Goal: Browse casually: Explore the website without a specific task or goal

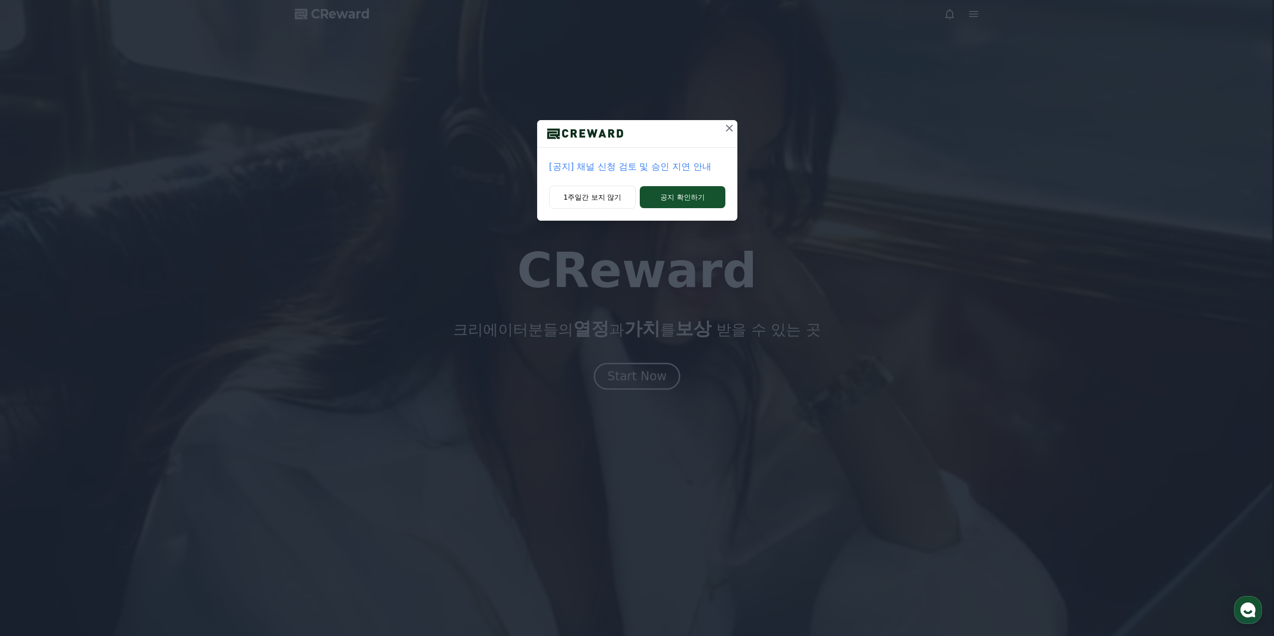
click at [731, 119] on div "[공지] 채널 신청 검토 및 승인 지연 안내 1주일간 보지 않기 공지 확인하기" at bounding box center [637, 118] width 1274 height 237
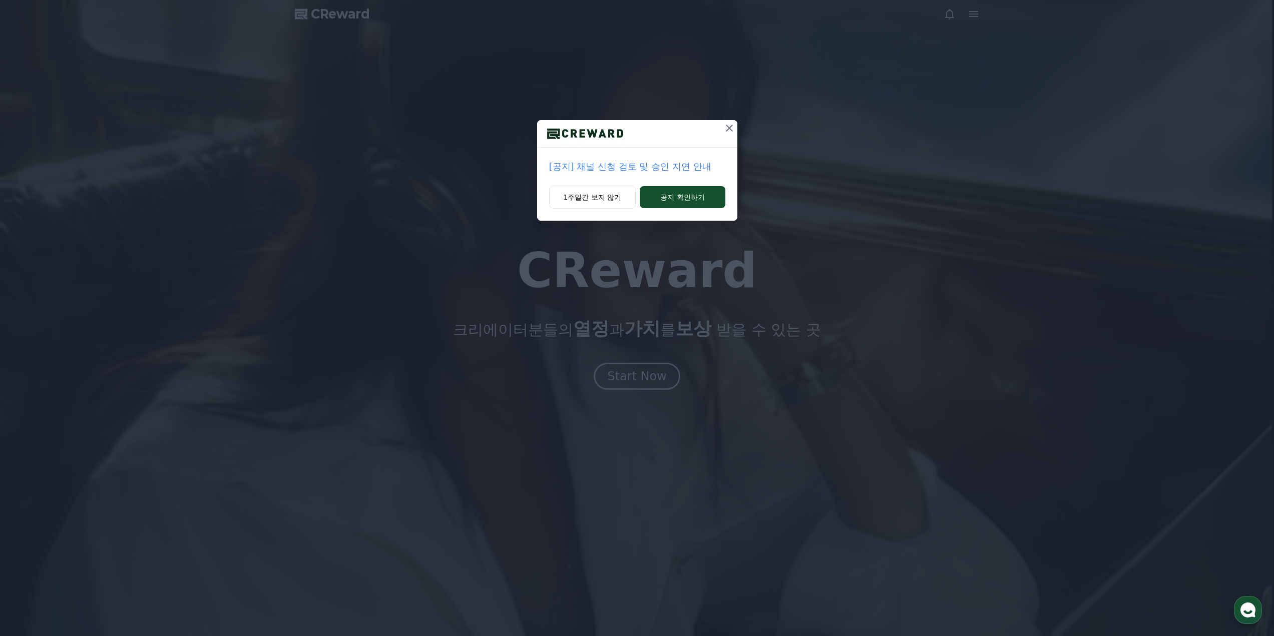
click at [734, 128] on icon at bounding box center [730, 128] width 12 height 12
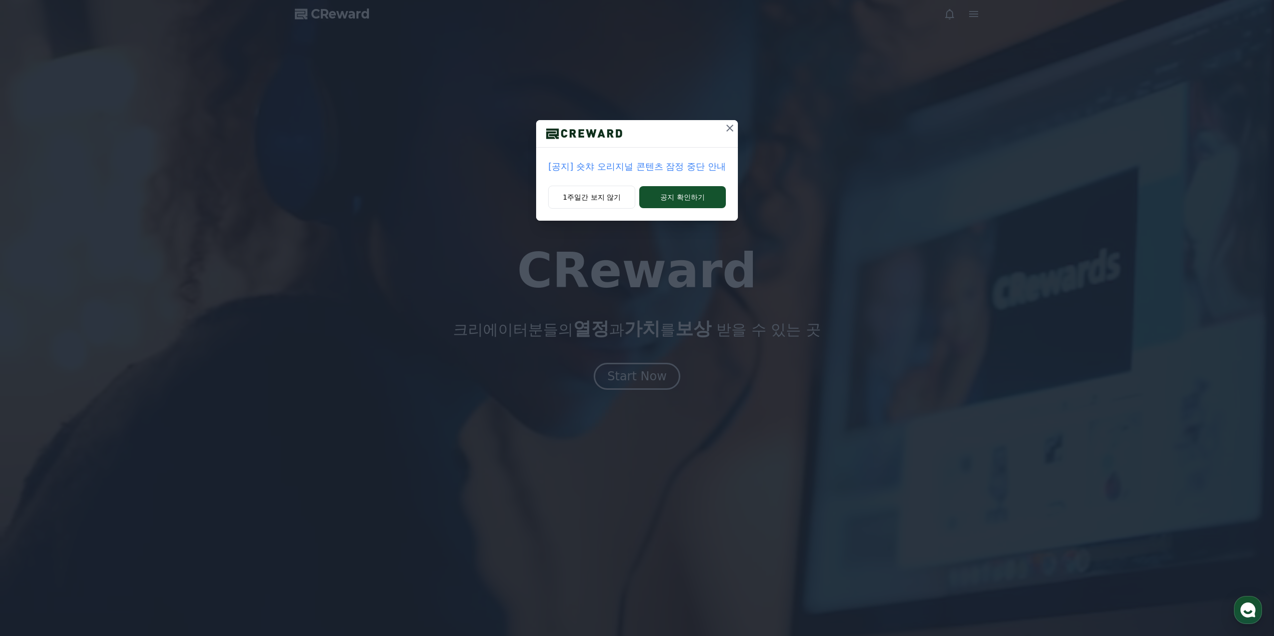
click at [724, 125] on icon at bounding box center [730, 128] width 12 height 12
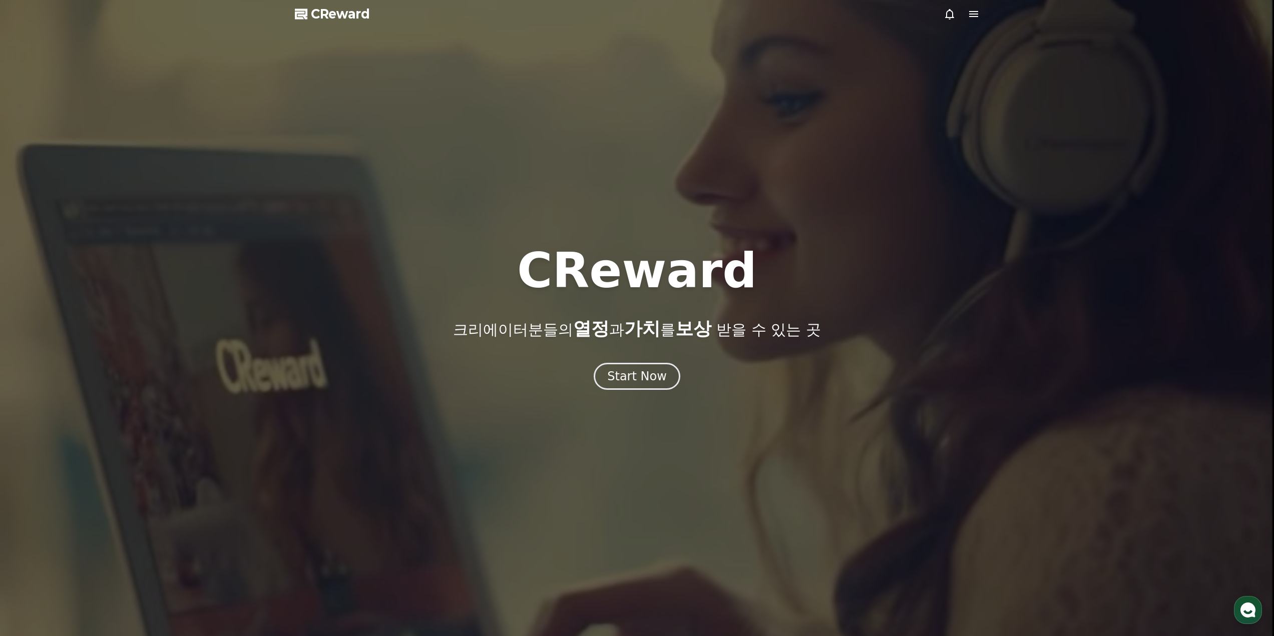
click at [345, 12] on span "CReward" at bounding box center [340, 14] width 59 height 16
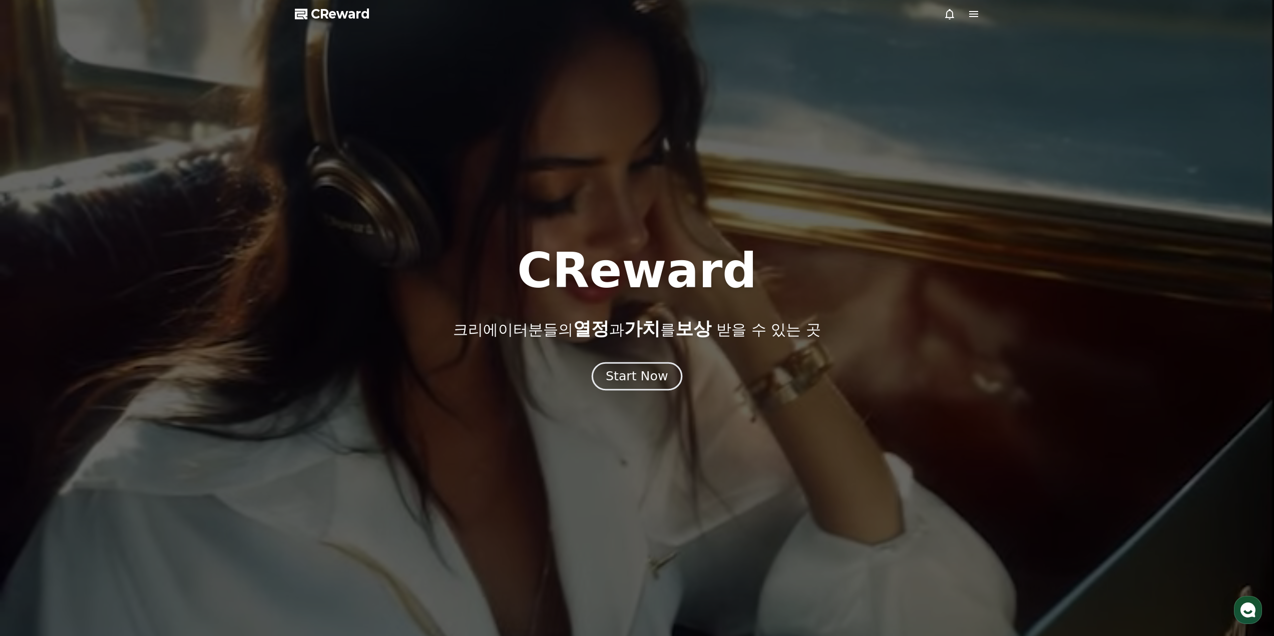
click at [646, 368] on button "Start Now" at bounding box center [637, 376] width 91 height 29
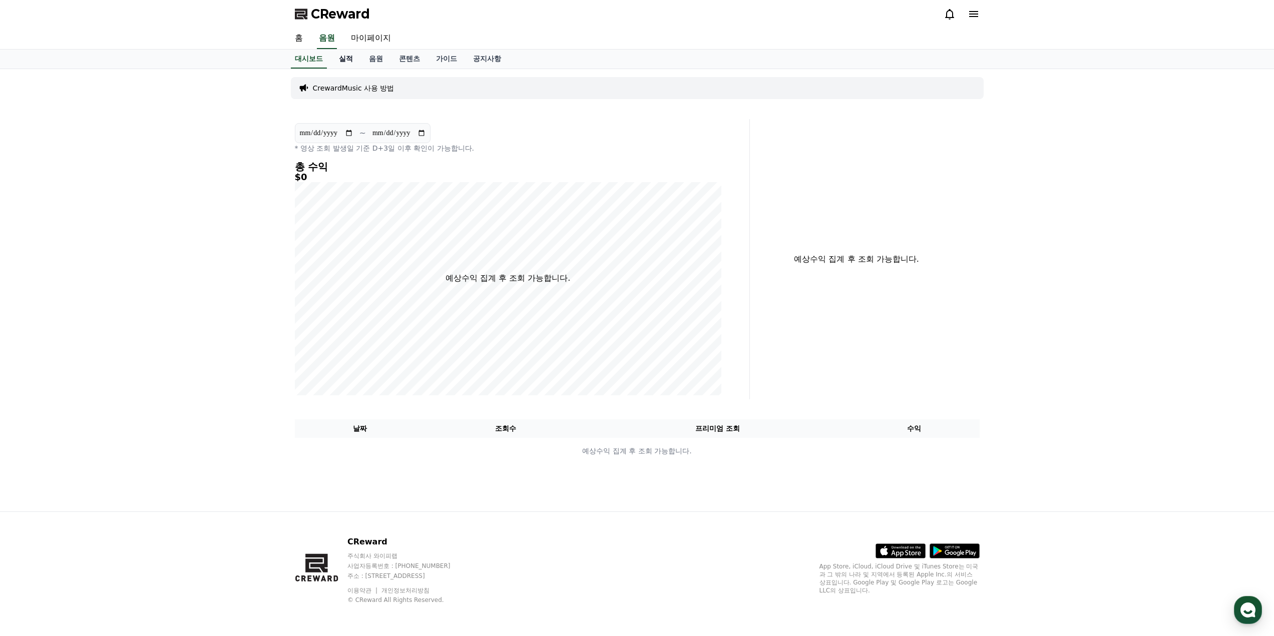
click at [352, 56] on link "실적" at bounding box center [346, 59] width 30 height 19
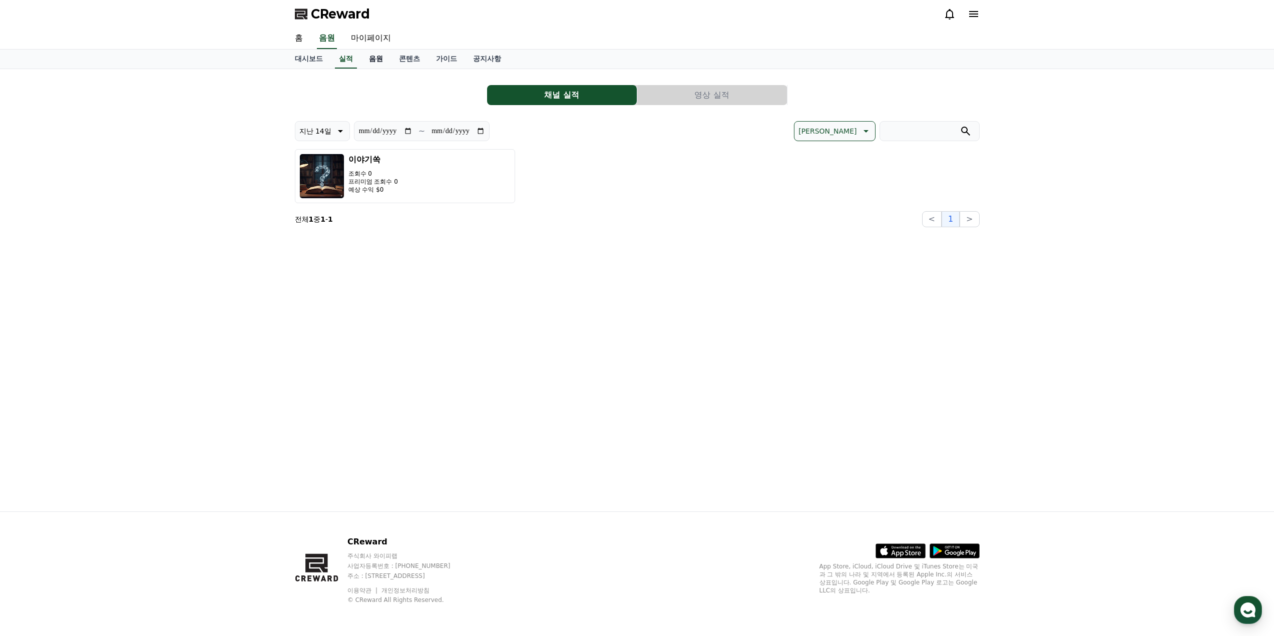
click at [372, 61] on link "음원" at bounding box center [376, 59] width 30 height 19
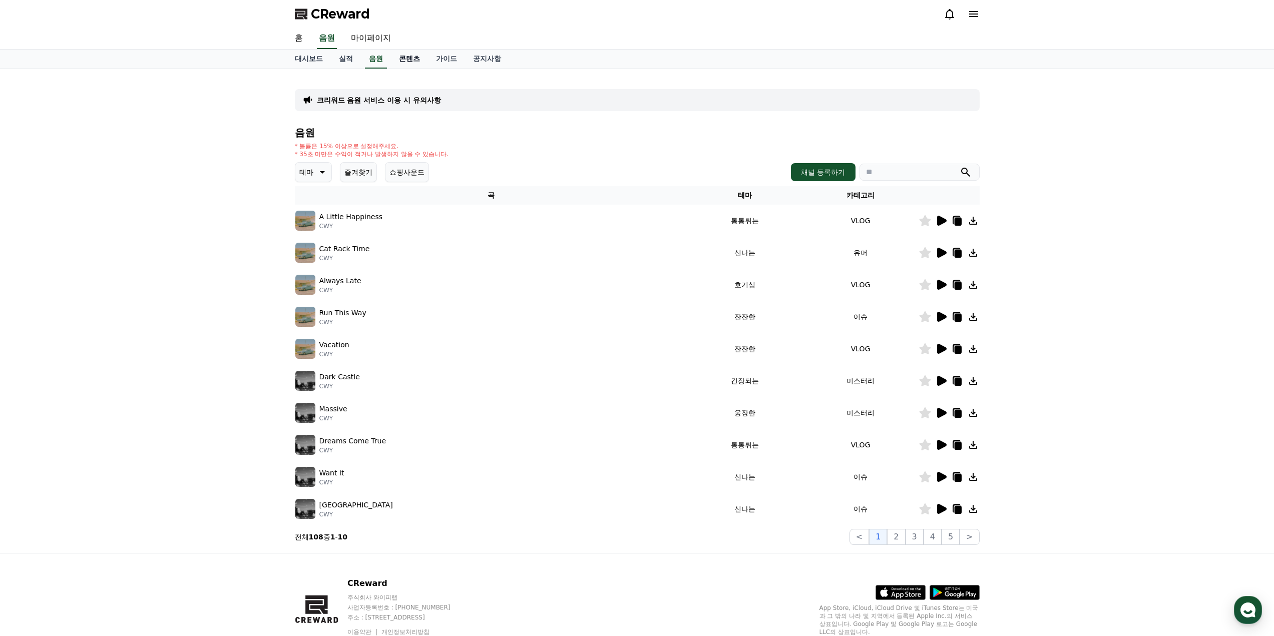
click at [401, 59] on link "콘텐츠" at bounding box center [409, 59] width 37 height 19
click at [446, 63] on link "가이드" at bounding box center [446, 59] width 37 height 19
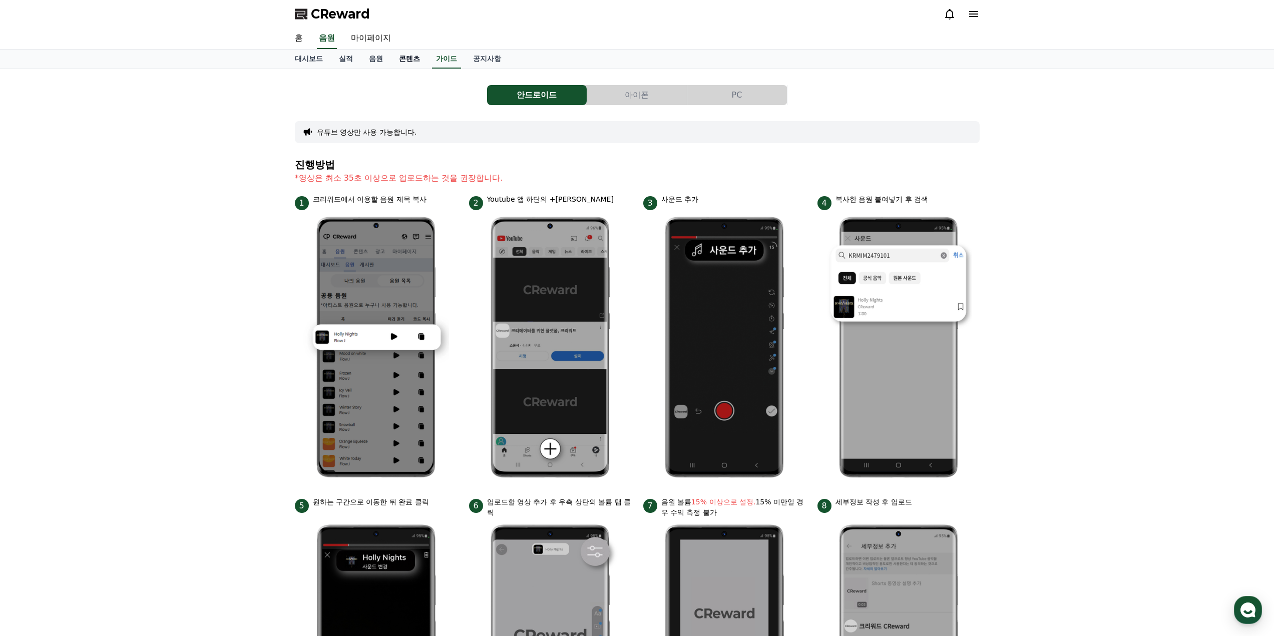
click at [405, 62] on link "콘텐츠" at bounding box center [409, 59] width 37 height 19
click at [372, 63] on link "음원" at bounding box center [376, 59] width 30 height 19
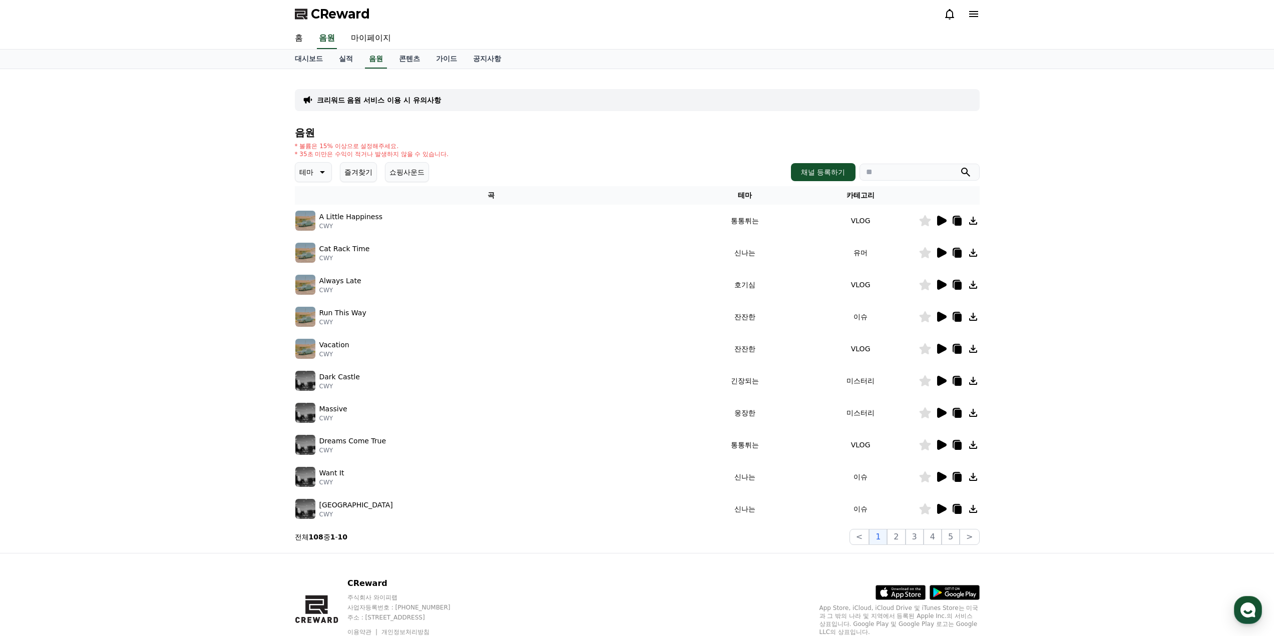
click at [944, 509] on icon at bounding box center [942, 509] width 10 height 10
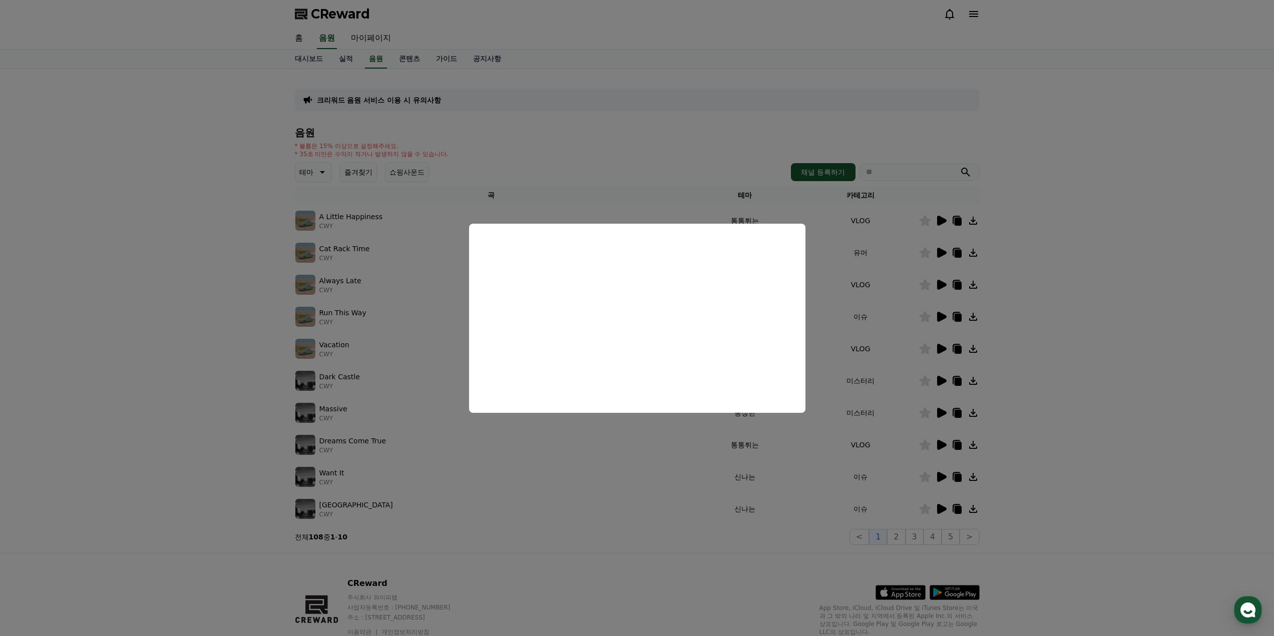
click at [829, 540] on button "close modal" at bounding box center [637, 318] width 1274 height 636
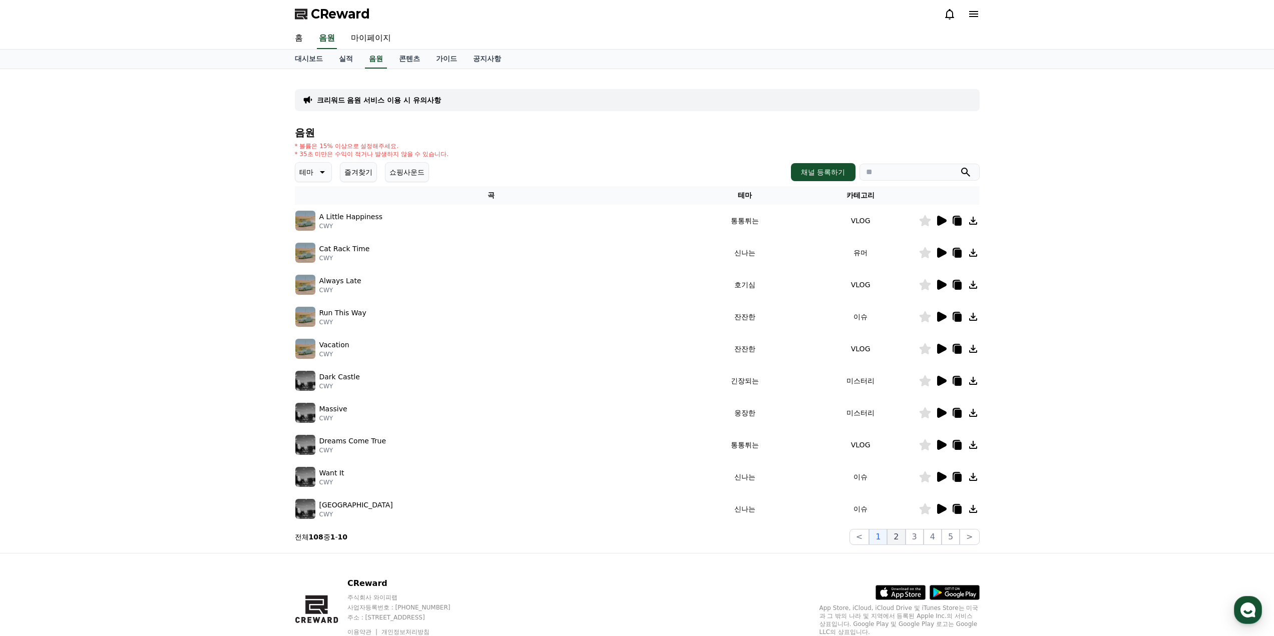
click at [901, 535] on button "2" at bounding box center [896, 537] width 18 height 16
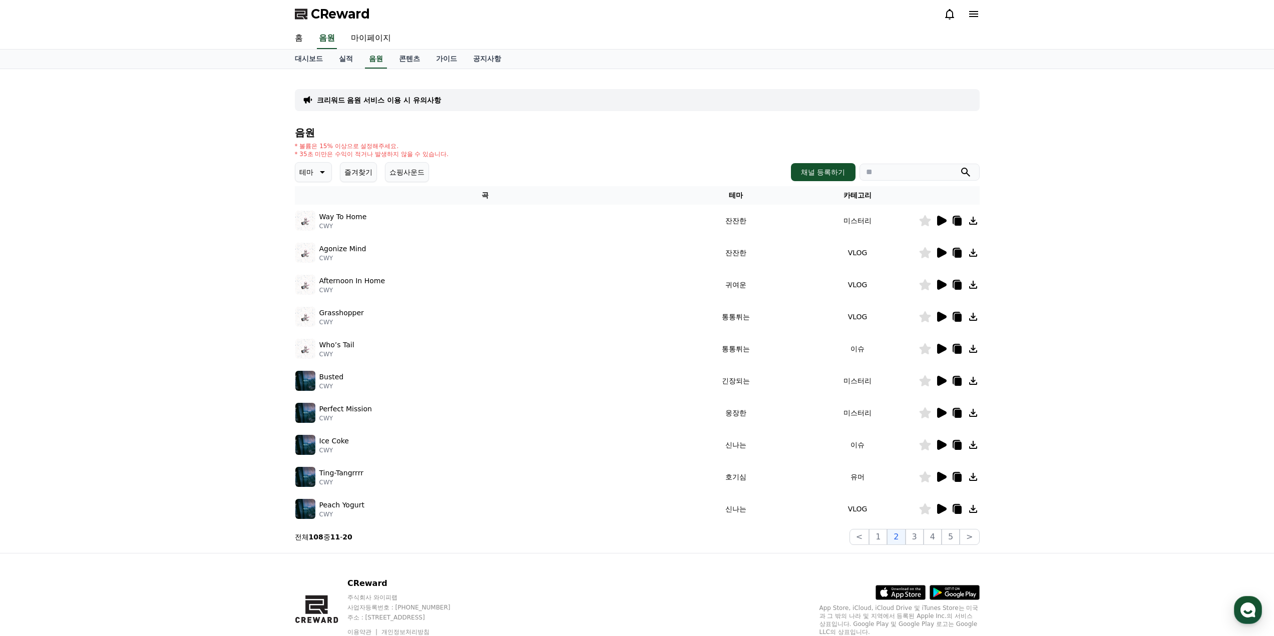
click at [941, 315] on icon at bounding box center [942, 317] width 10 height 10
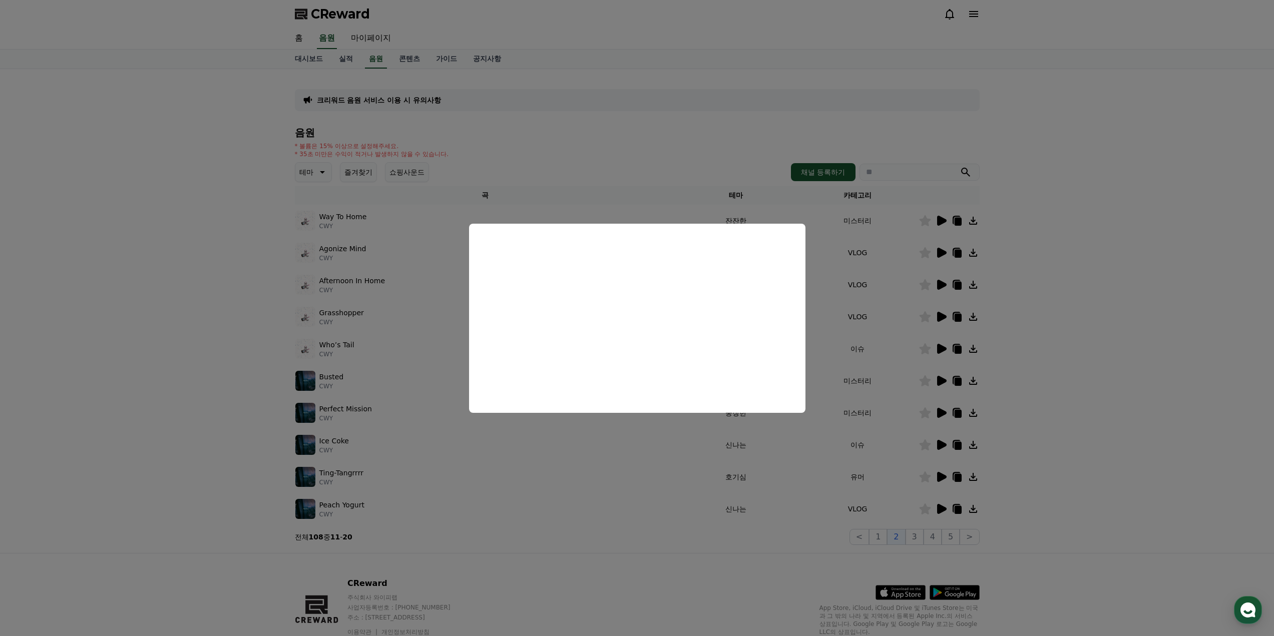
click at [872, 343] on button "close modal" at bounding box center [637, 318] width 1274 height 636
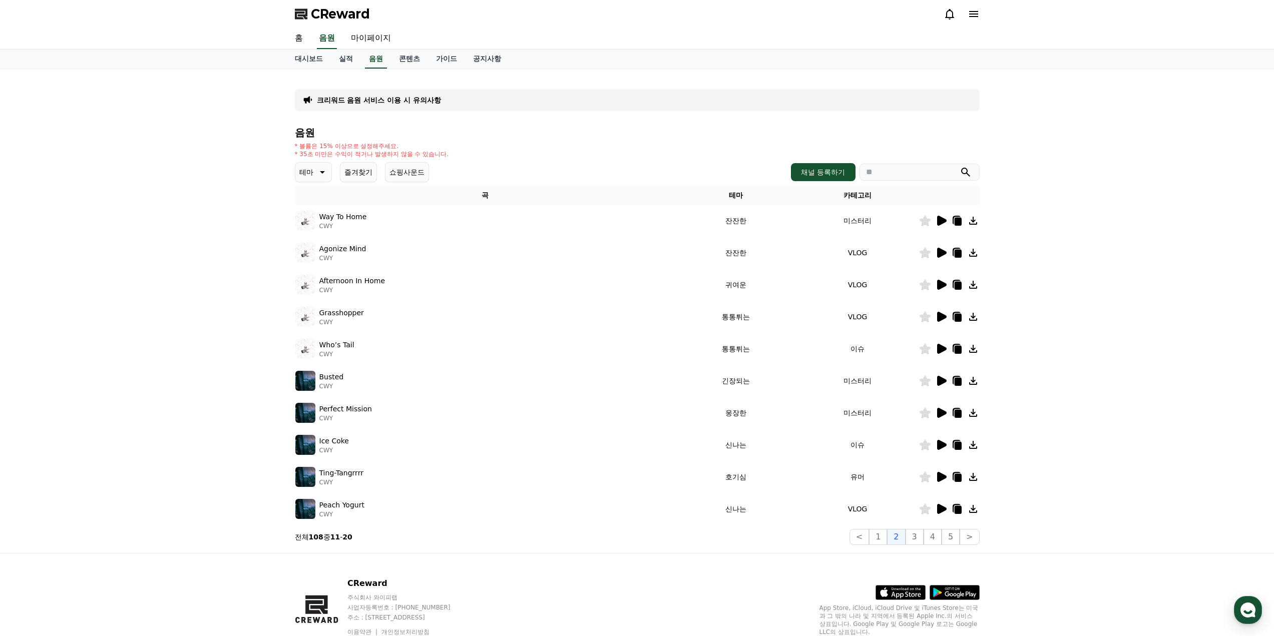
click at [942, 349] on icon at bounding box center [942, 349] width 10 height 10
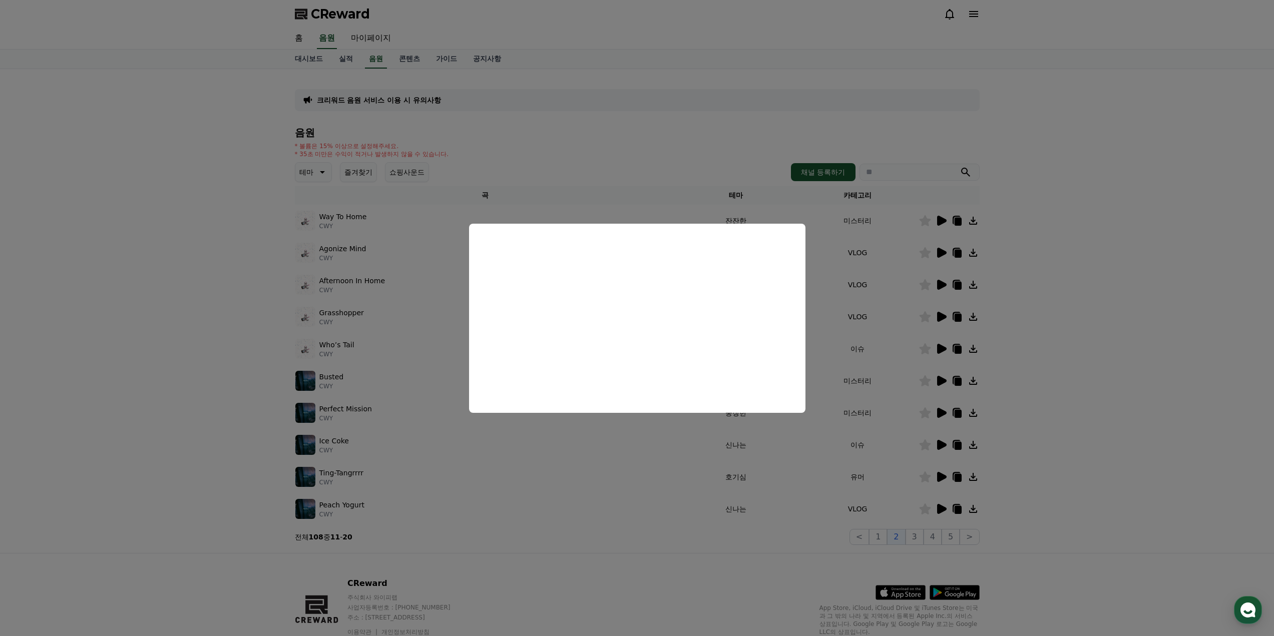
click at [878, 355] on button "close modal" at bounding box center [637, 318] width 1274 height 636
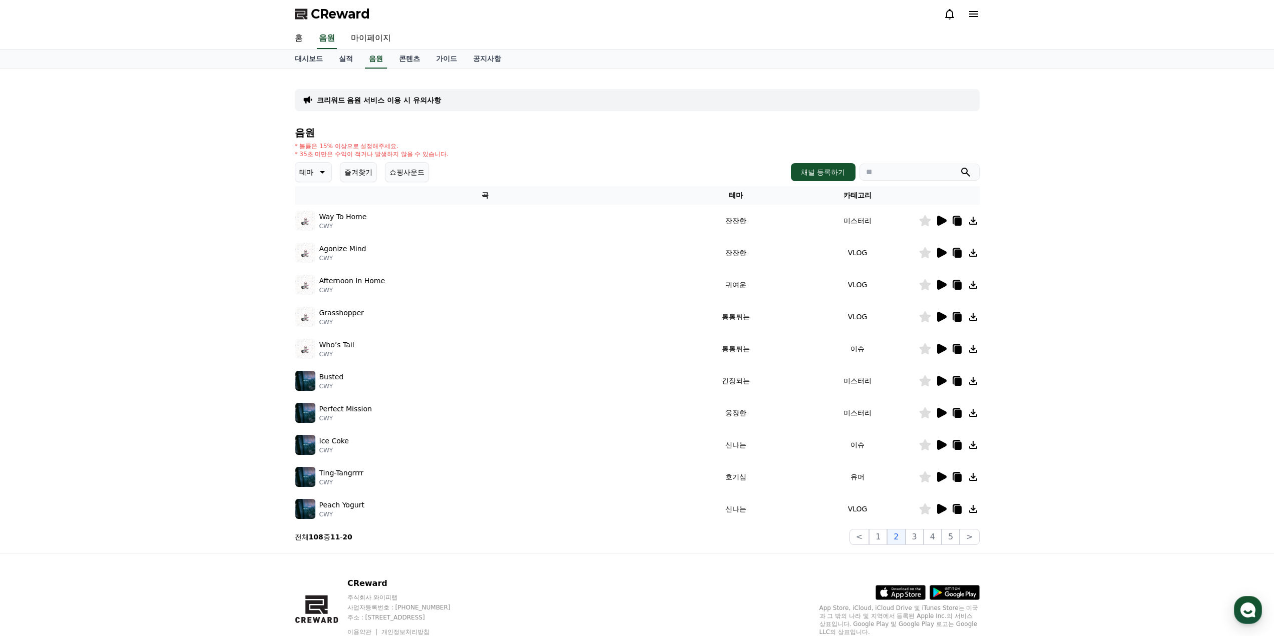
click at [941, 444] on icon at bounding box center [942, 445] width 10 height 10
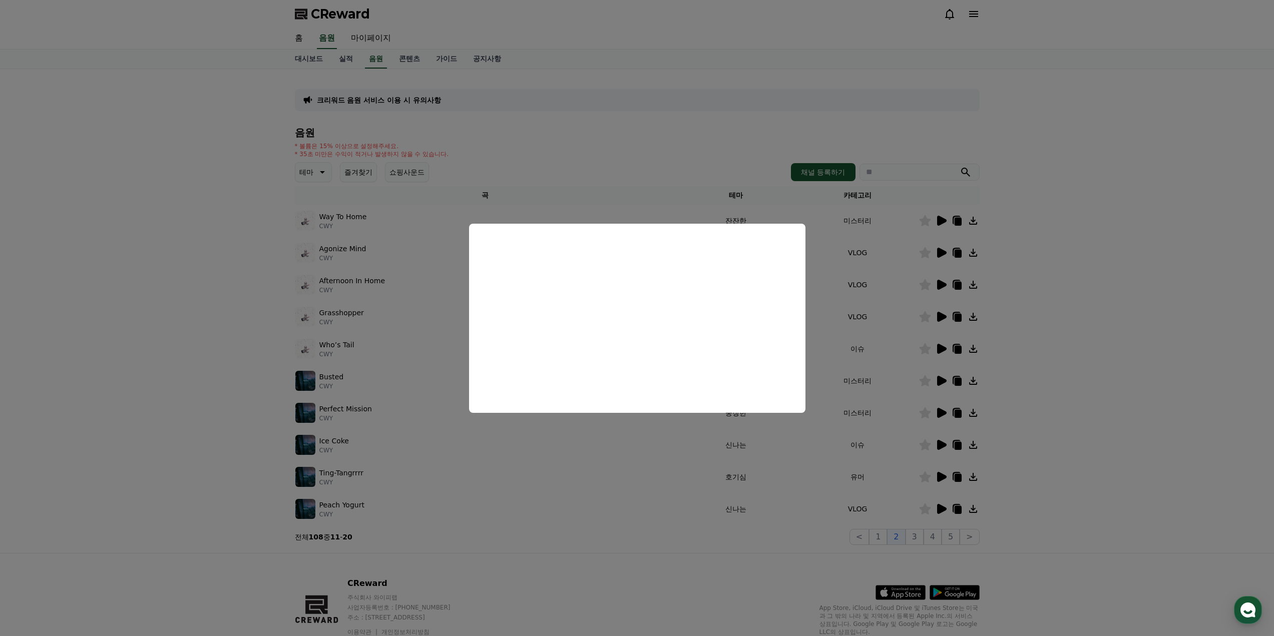
click at [794, 471] on button "close modal" at bounding box center [637, 318] width 1274 height 636
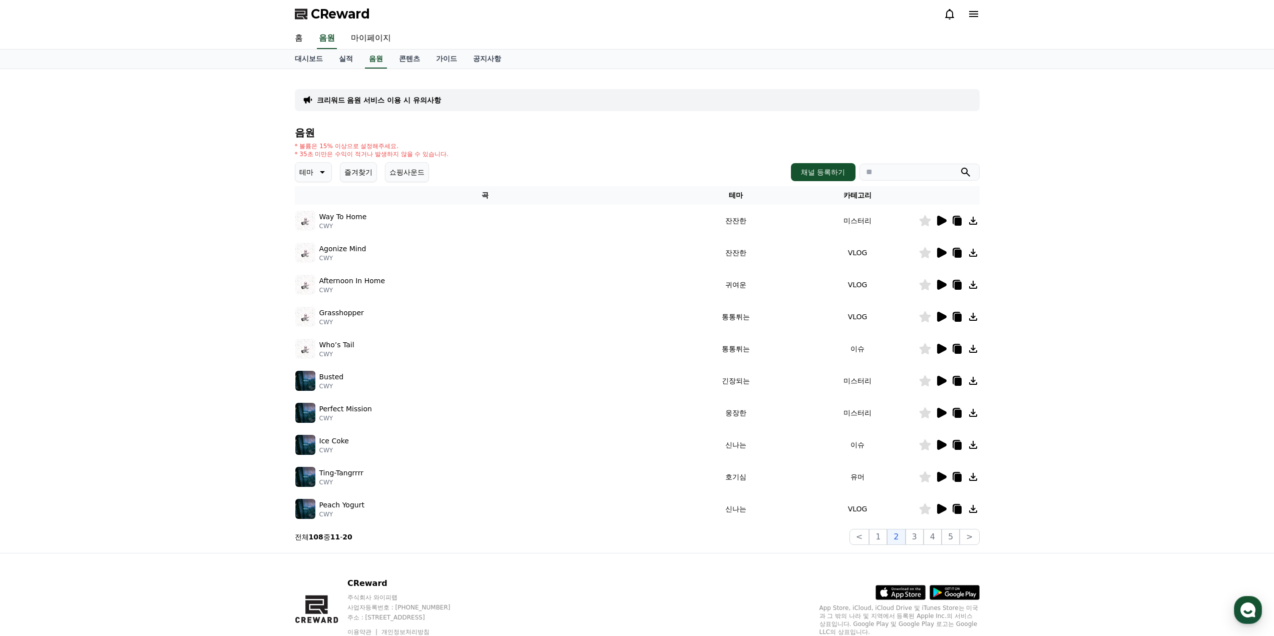
click at [944, 508] on icon at bounding box center [942, 509] width 10 height 10
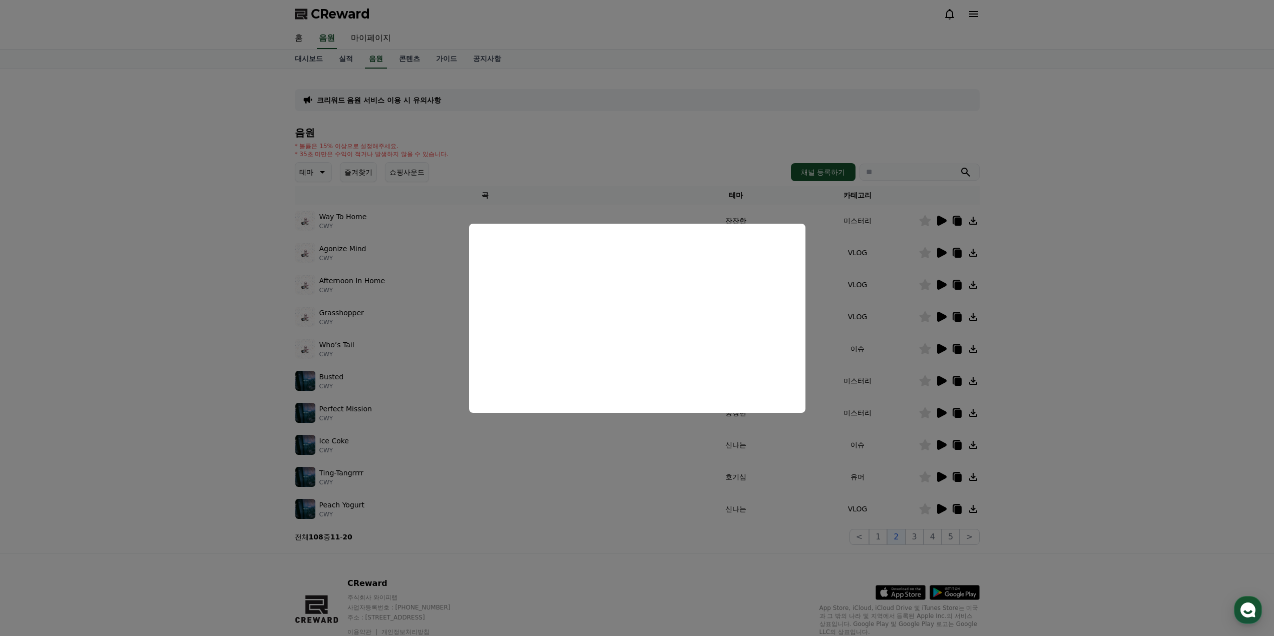
click at [812, 494] on button "close modal" at bounding box center [637, 318] width 1274 height 636
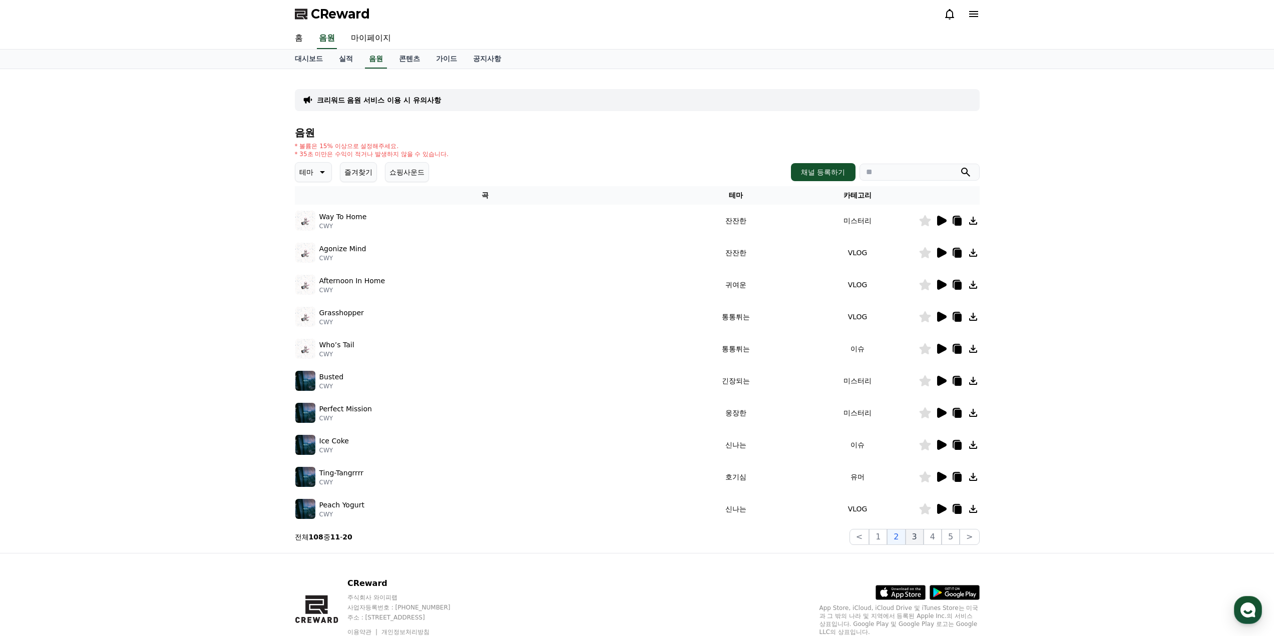
click at [923, 536] on button "3" at bounding box center [915, 537] width 18 height 16
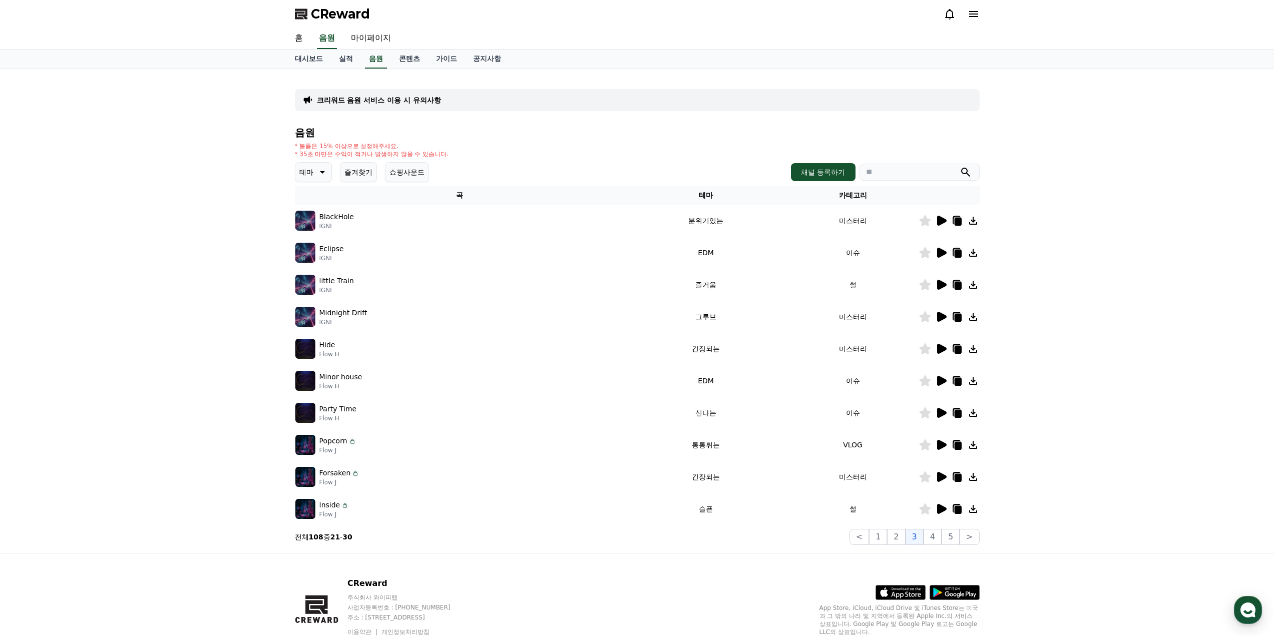
click at [943, 254] on icon at bounding box center [942, 253] width 10 height 10
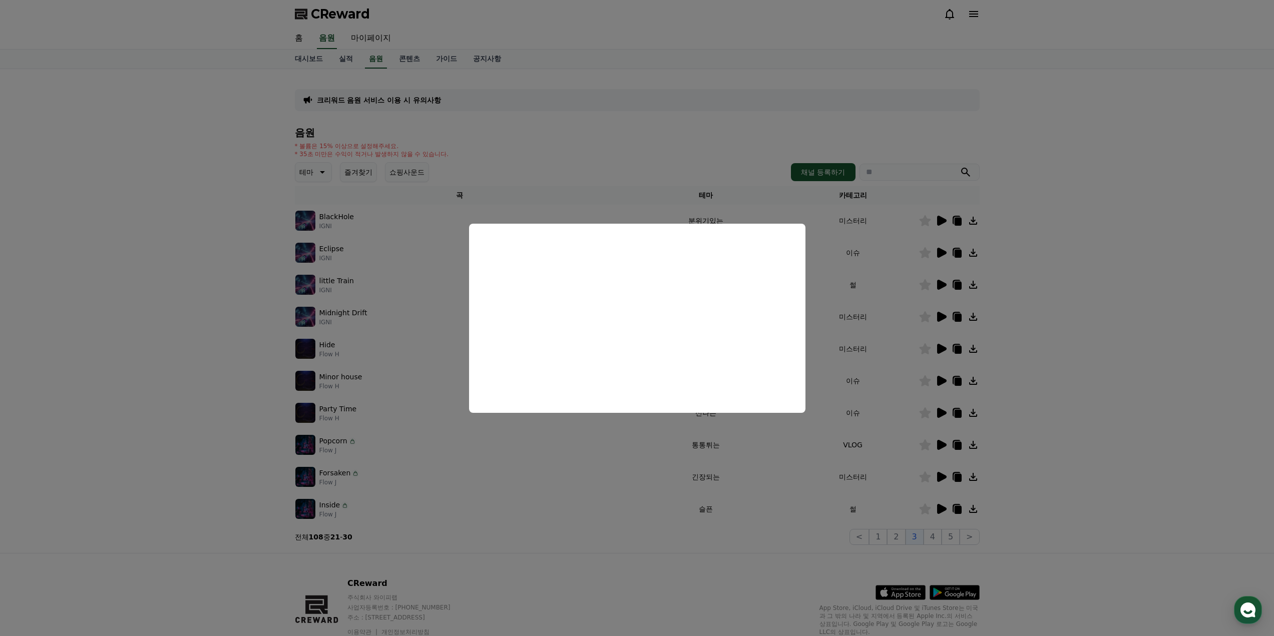
click at [870, 341] on button "close modal" at bounding box center [637, 318] width 1274 height 636
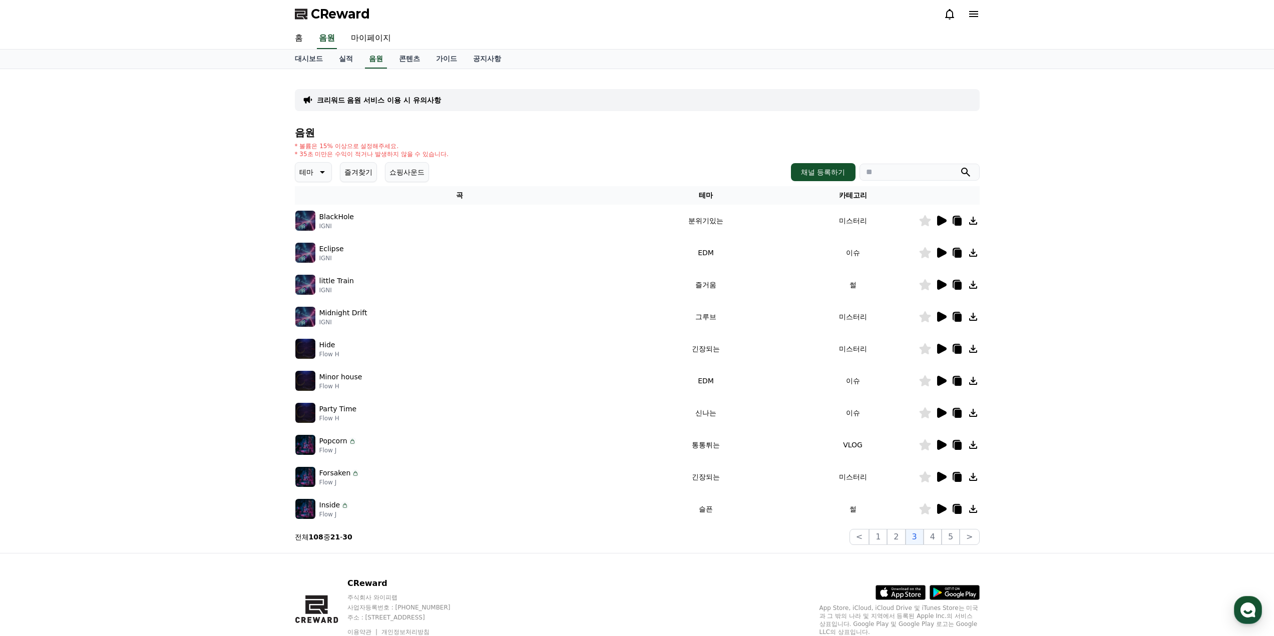
click at [940, 288] on icon at bounding box center [942, 285] width 10 height 10
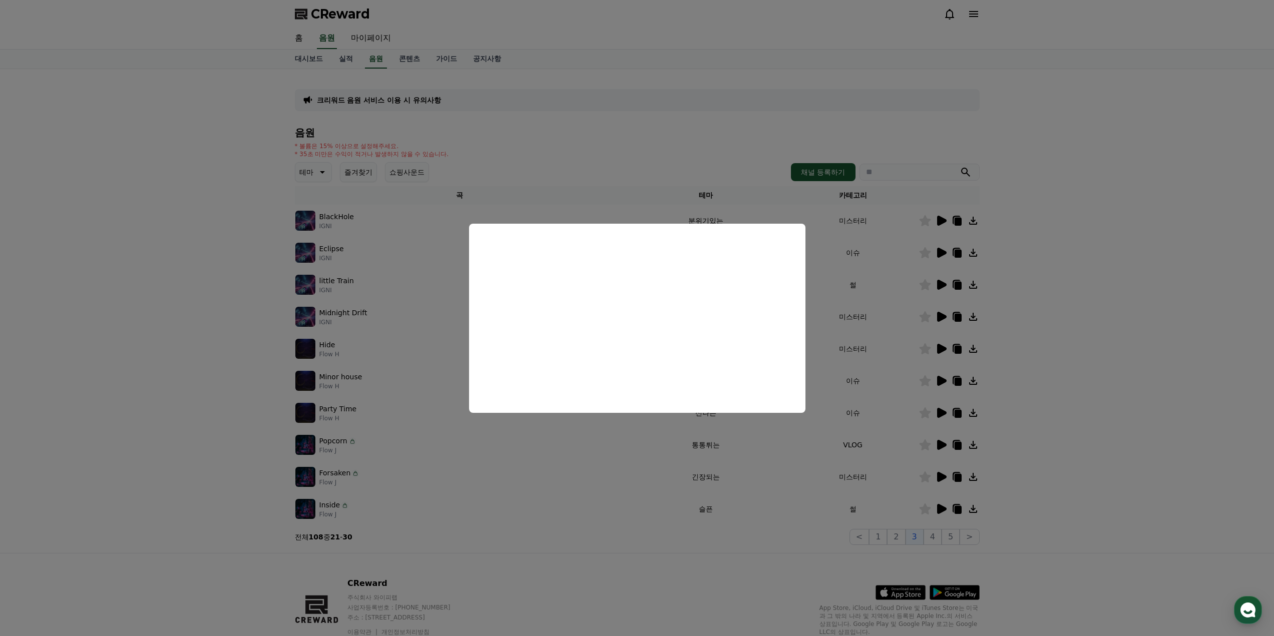
click at [827, 358] on button "close modal" at bounding box center [637, 318] width 1274 height 636
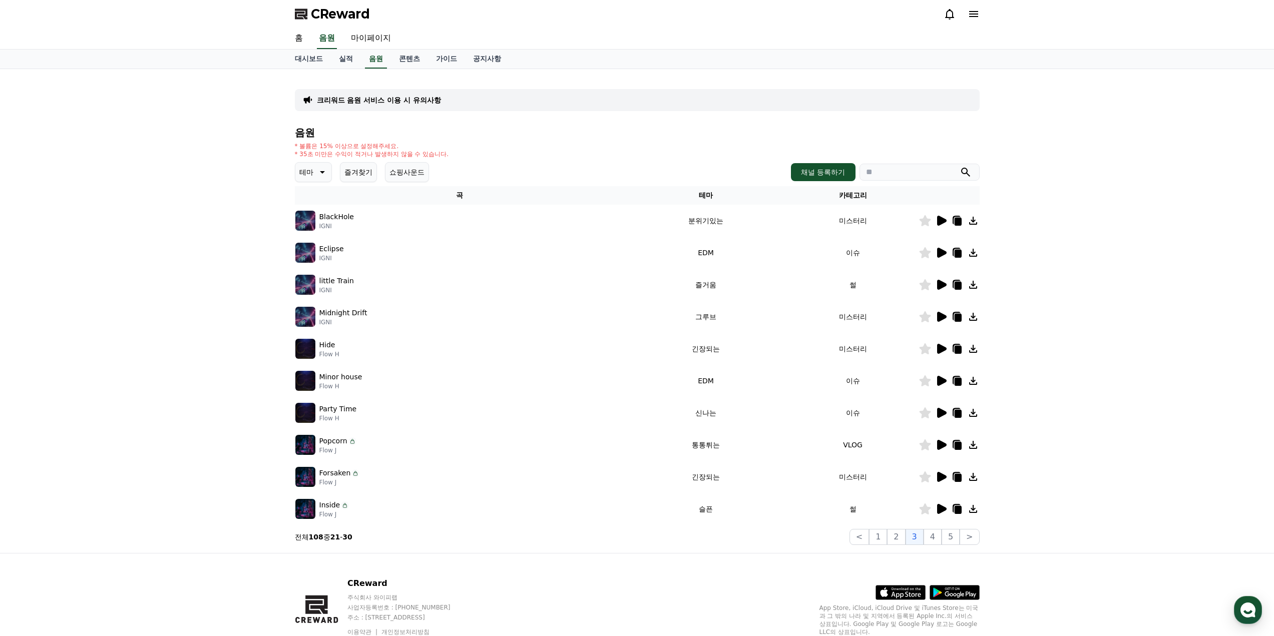
click at [947, 380] on icon at bounding box center [941, 381] width 12 height 12
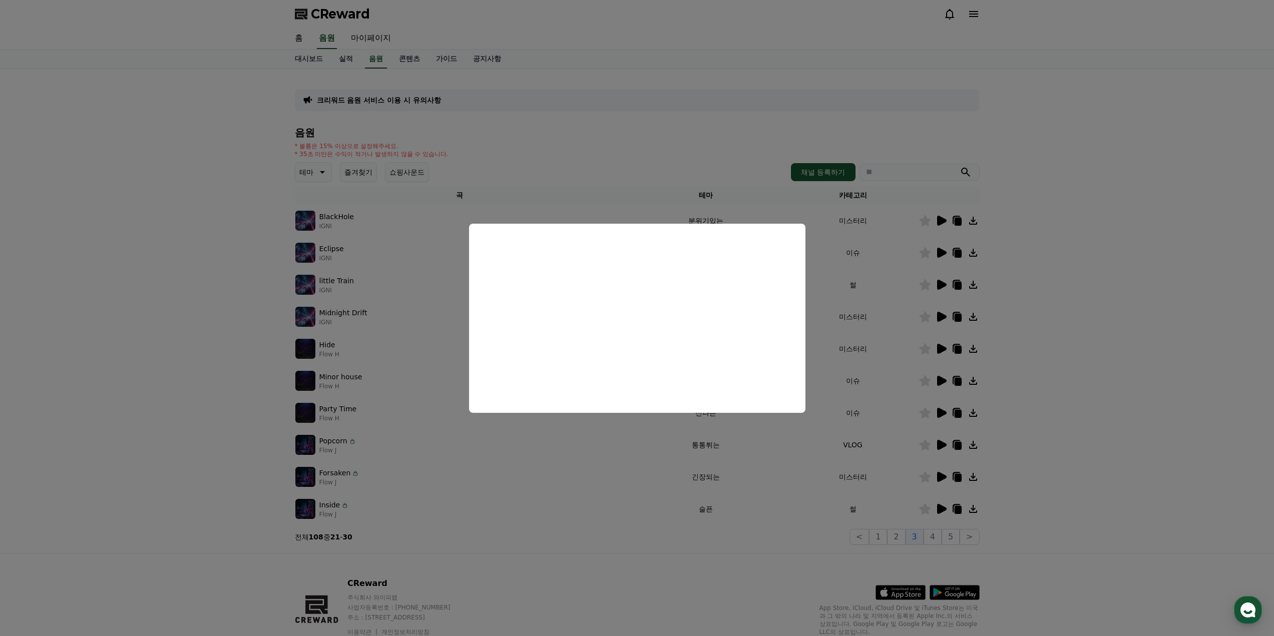
click at [857, 369] on button "close modal" at bounding box center [637, 318] width 1274 height 636
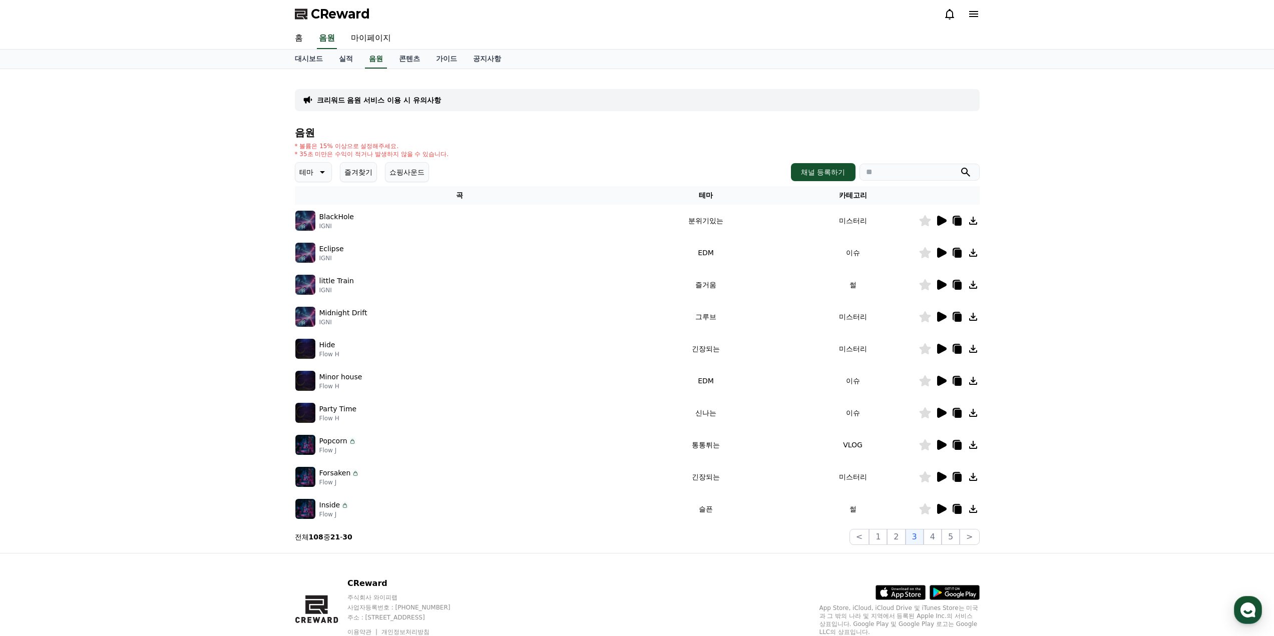
click at [944, 380] on icon at bounding box center [942, 381] width 10 height 10
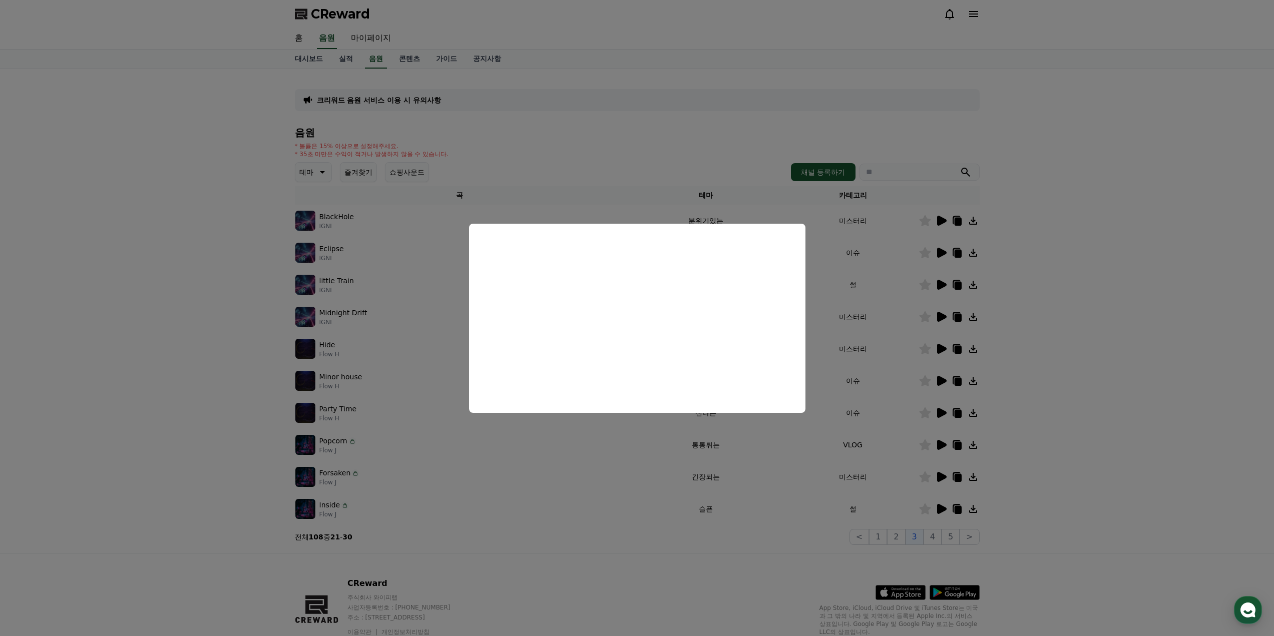
click at [1019, 369] on button "close modal" at bounding box center [637, 318] width 1274 height 636
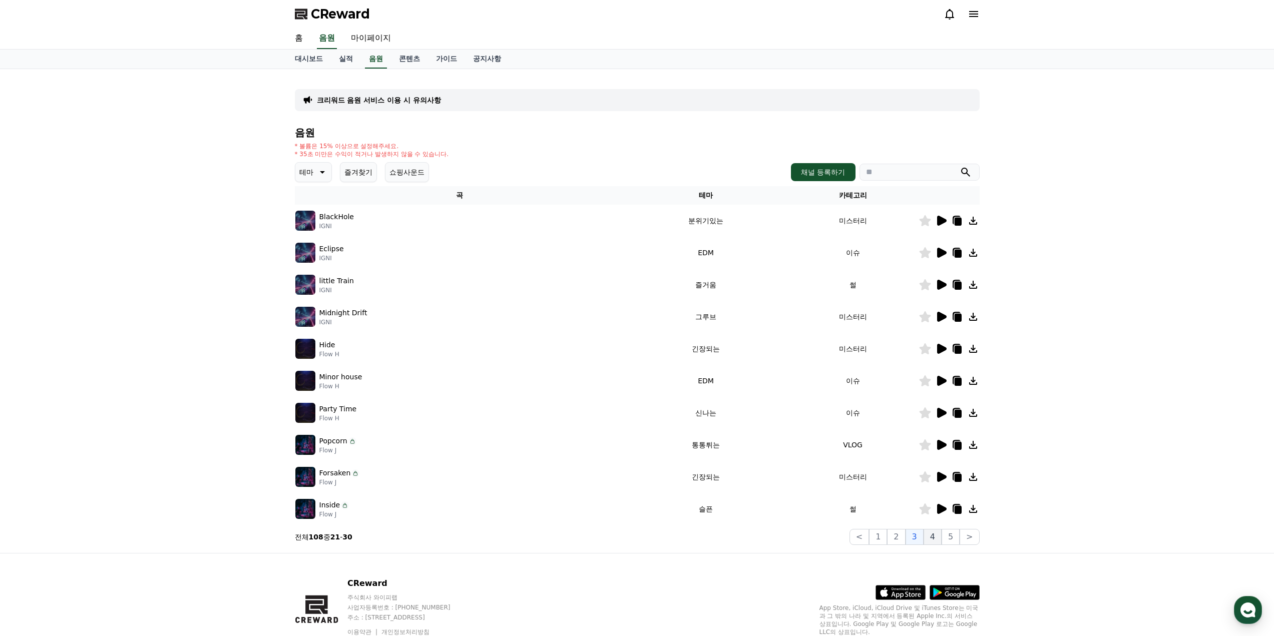
click at [935, 540] on button "4" at bounding box center [933, 537] width 18 height 16
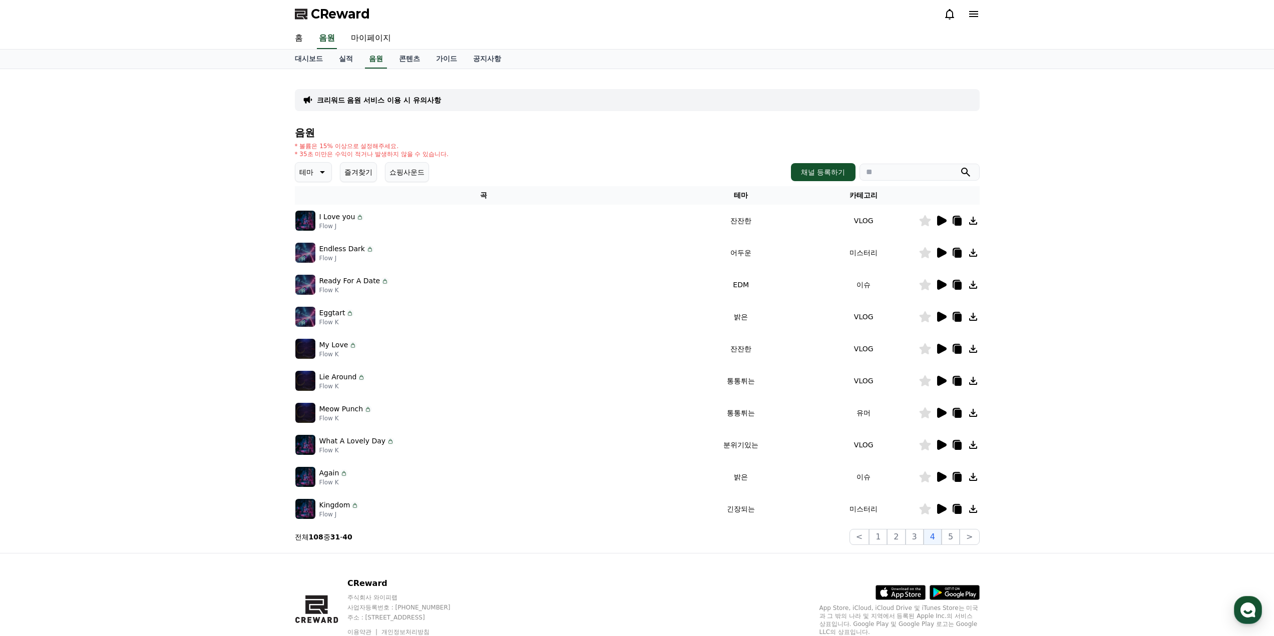
click at [940, 285] on icon at bounding box center [942, 285] width 10 height 10
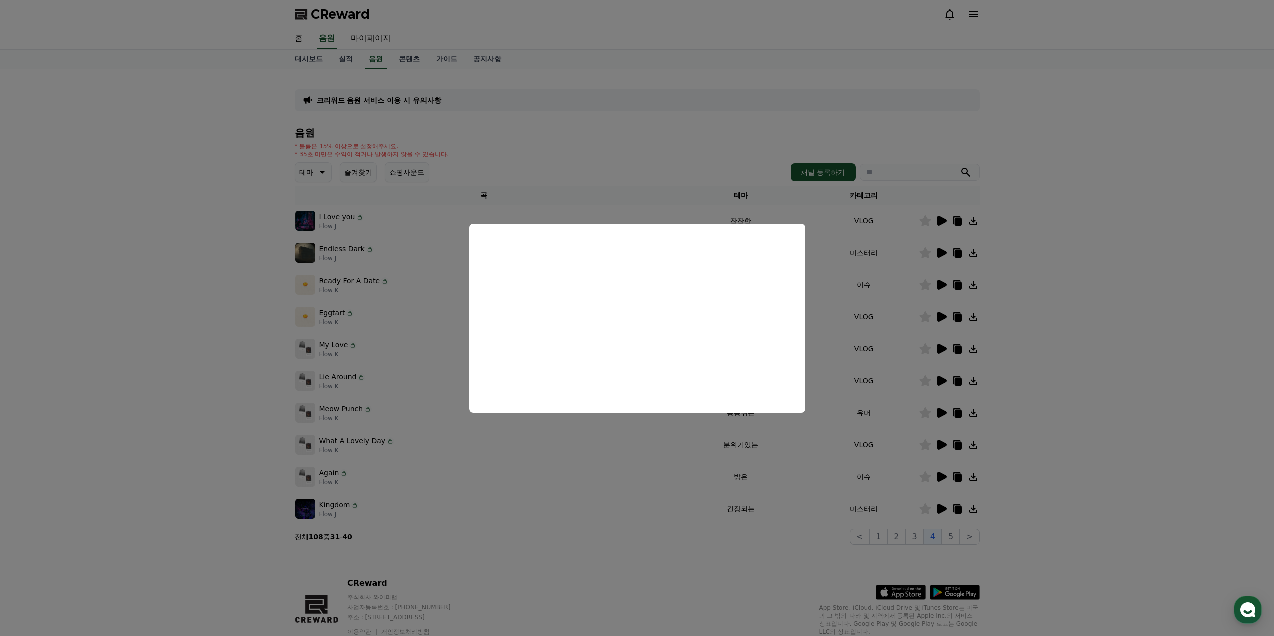
click at [868, 295] on button "close modal" at bounding box center [637, 318] width 1274 height 636
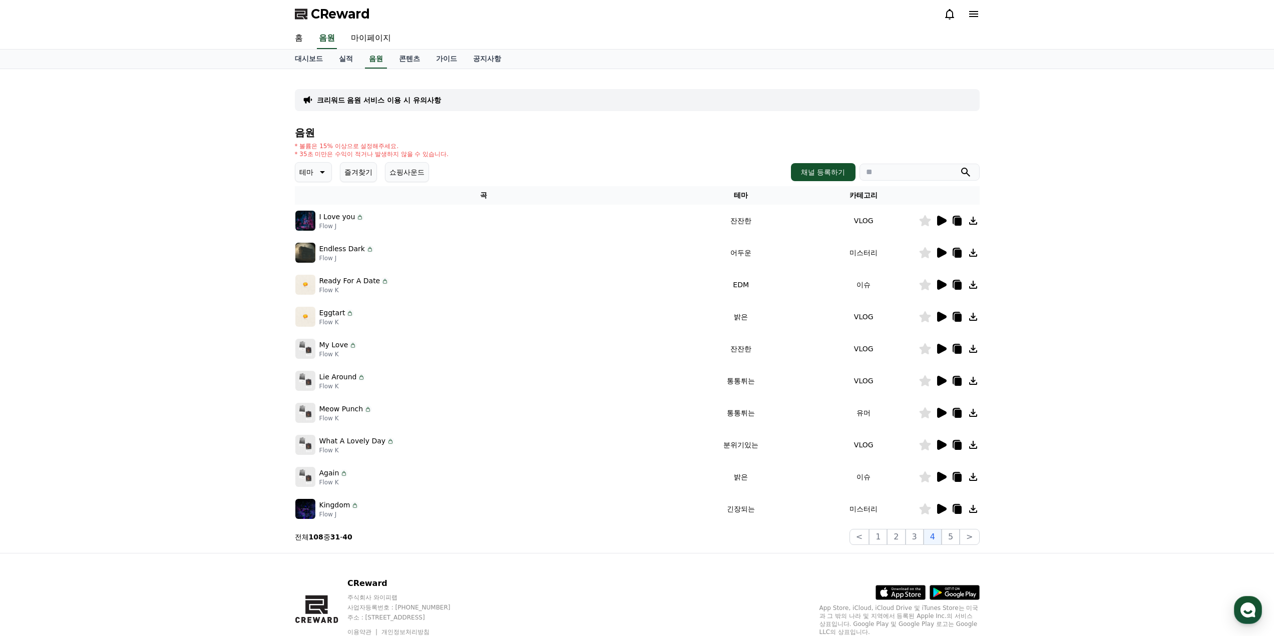
click at [959, 284] on icon at bounding box center [957, 286] width 7 height 8
